Goal: Information Seeking & Learning: Learn about a topic

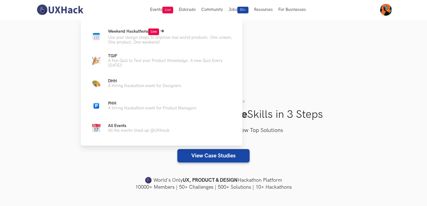
click at [152, 35] on span "Live" at bounding box center [153, 31] width 11 height 7
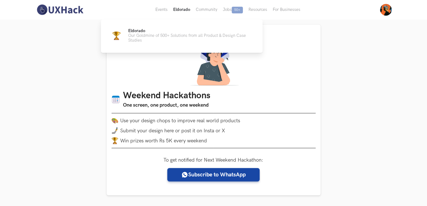
click at [186, 6] on button "Eldorado" at bounding box center [181, 10] width 23 height 20
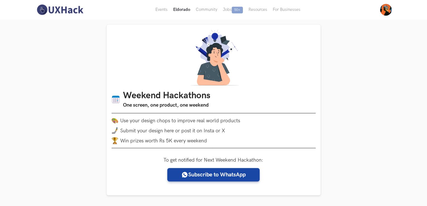
click at [190, 9] on button "Eldorado" at bounding box center [181, 10] width 23 height 20
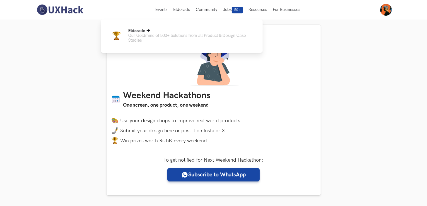
click at [179, 33] on p "Eldorado" at bounding box center [190, 30] width 125 height 5
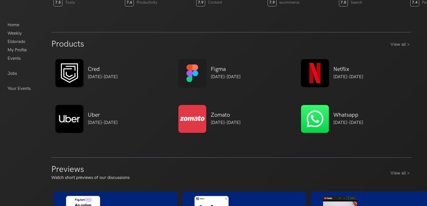
scroll to position [241, 0]
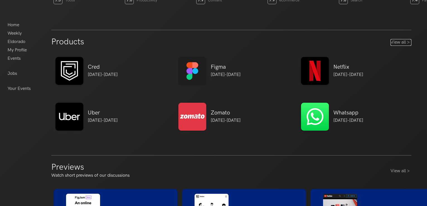
click at [406, 44] on link "View all >" at bounding box center [400, 42] width 21 height 7
